Goal: Find specific page/section: Find specific page/section

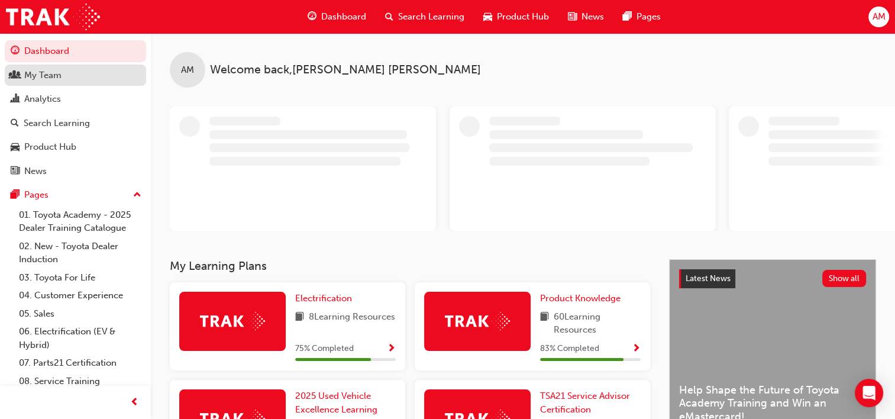
click at [54, 81] on div "My Team" at bounding box center [42, 76] width 37 height 14
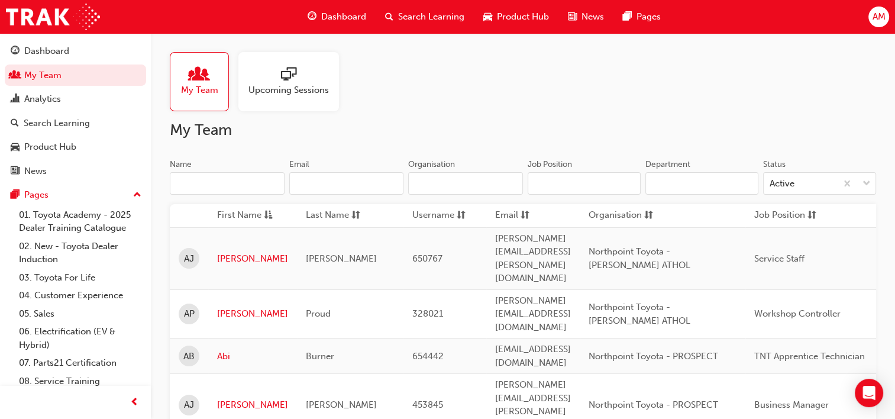
click at [237, 183] on input "Name" at bounding box center [227, 183] width 115 height 22
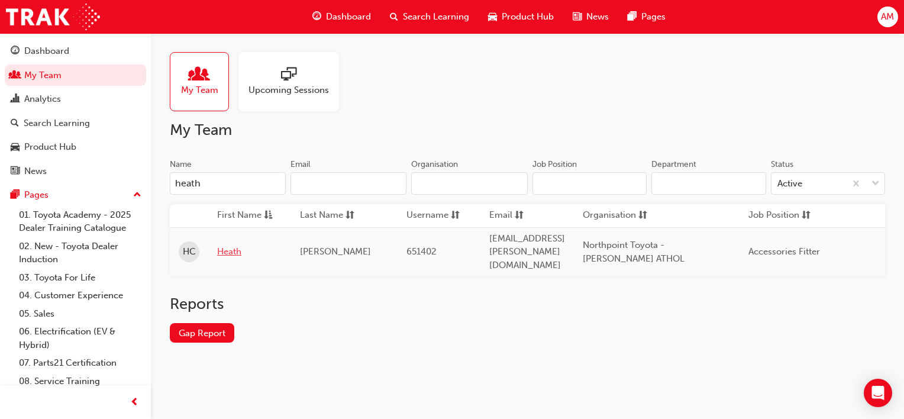
type input "heath"
click at [224, 245] on link "Heath" at bounding box center [249, 252] width 65 height 14
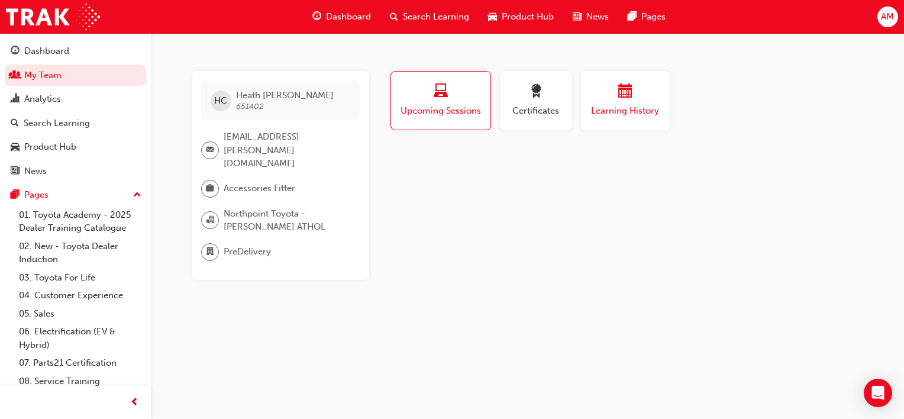
click at [624, 102] on div "Learning History" at bounding box center [625, 101] width 71 height 34
